Goal: Go to known website: Access a specific website the user already knows

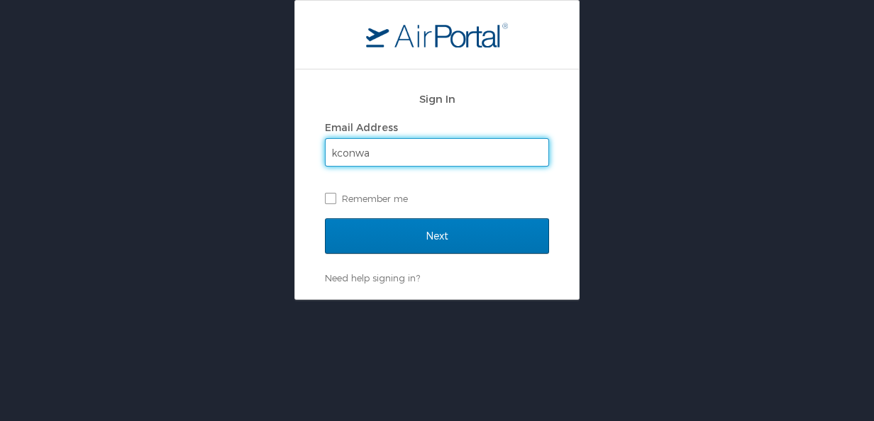
type input "[EMAIL_ADDRESS][DOMAIN_NAME]"
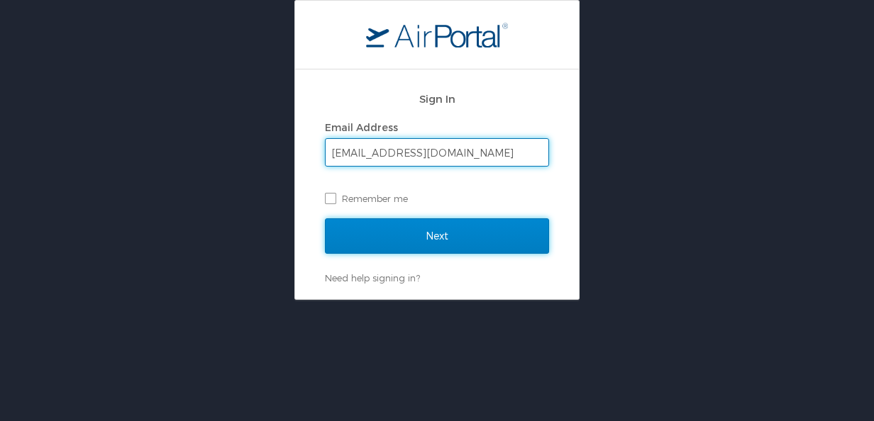
click at [409, 234] on input "Next" at bounding box center [437, 235] width 224 height 35
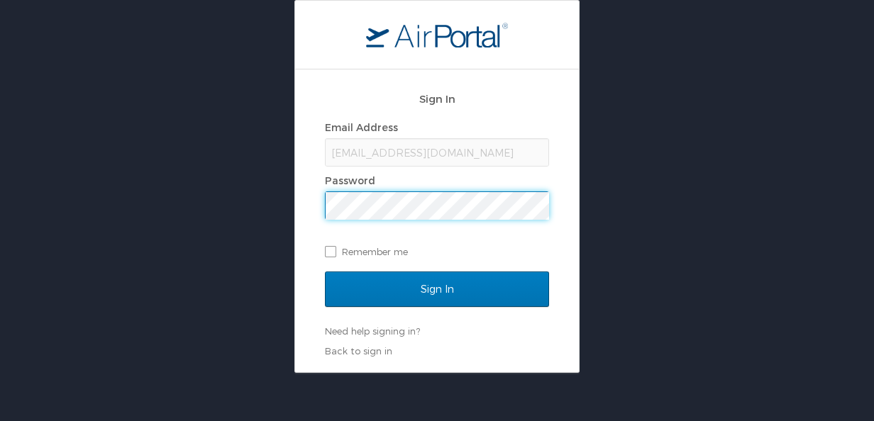
click at [325, 272] on input "Sign In" at bounding box center [437, 289] width 224 height 35
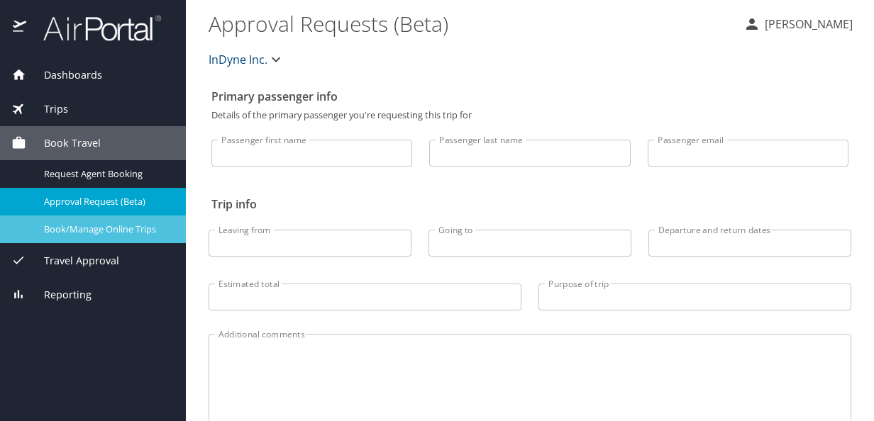
click at [104, 228] on span "Book/Manage Online Trips" at bounding box center [106, 229] width 125 height 13
